Goal: Find specific page/section: Find specific page/section

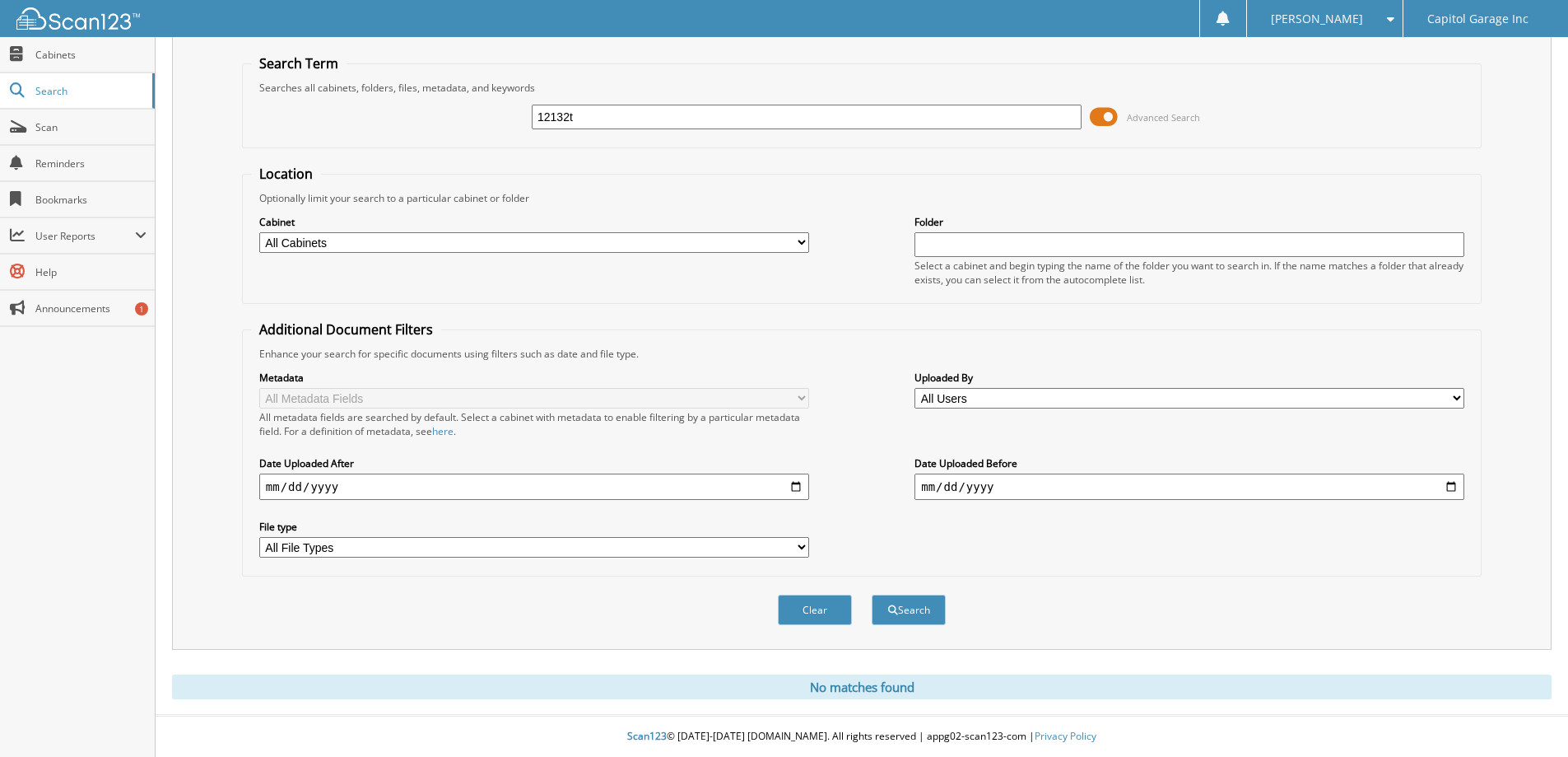
drag, startPoint x: 499, startPoint y: 131, endPoint x: 272, endPoint y: 98, distance: 229.4
click at [331, 113] on div "12132t Advanced Search" at bounding box center [861, 117] width 1221 height 44
type input "12138t"
click at [871, 595] on button "Search" at bounding box center [908, 610] width 74 height 30
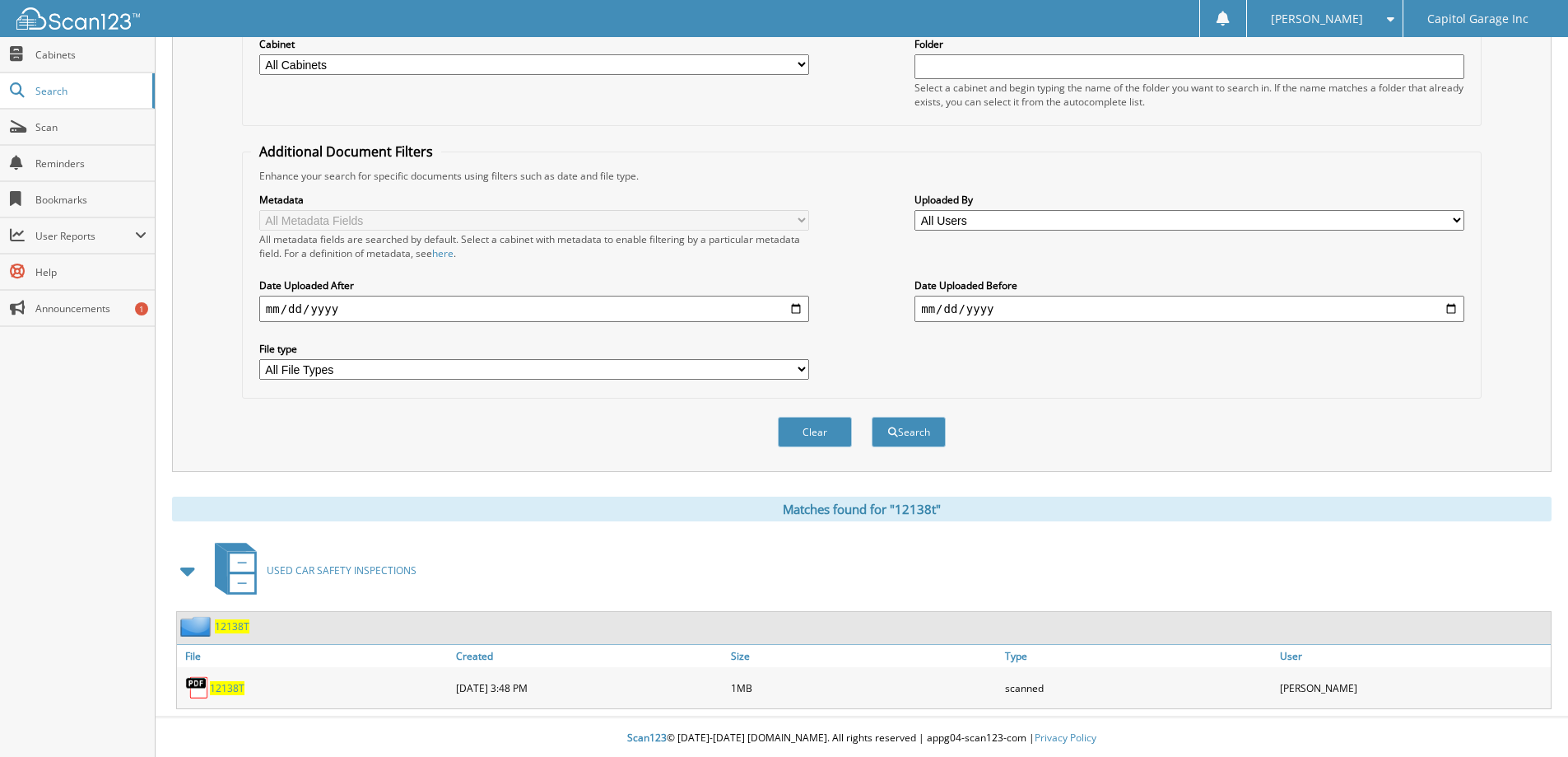
scroll to position [228, 0]
click at [203, 696] on img at bounding box center [198, 686] width 24 height 24
click at [213, 685] on span "12138T" at bounding box center [227, 686] width 35 height 14
